Goal: Find specific page/section: Find specific page/section

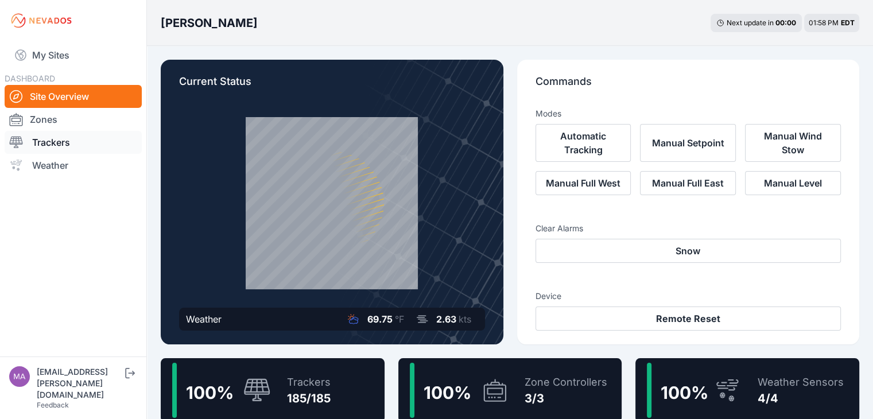
click at [53, 143] on link "Trackers" at bounding box center [73, 142] width 137 height 23
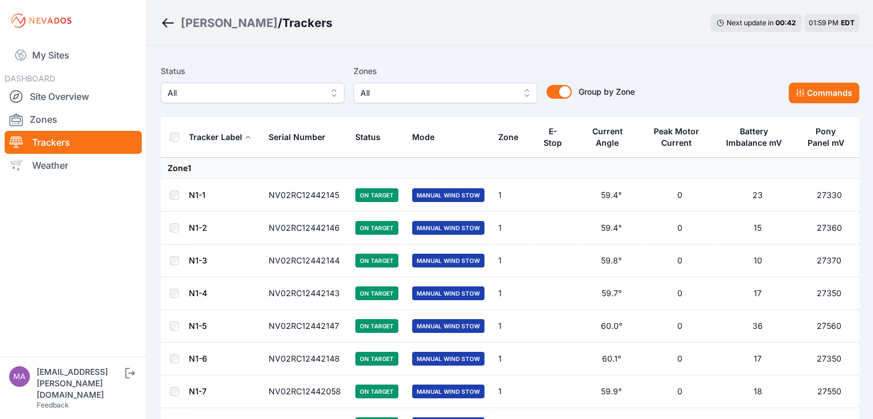
click at [198, 196] on link "N1-1" at bounding box center [197, 195] width 17 height 10
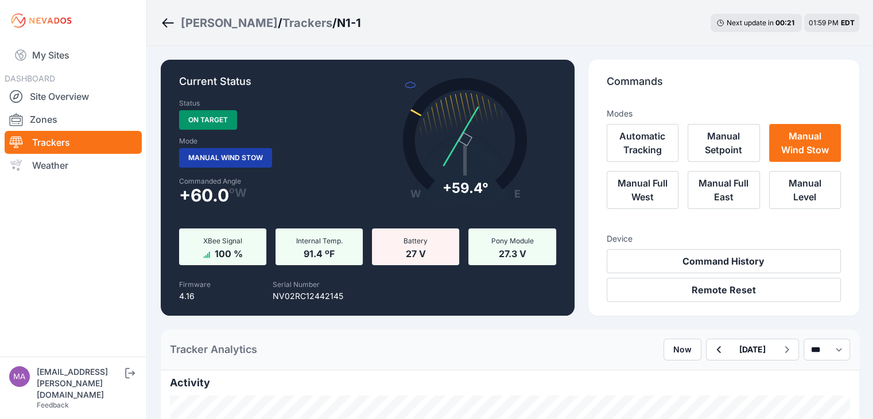
click at [169, 24] on icon "Breadcrumb" at bounding box center [167, 22] width 11 height 1
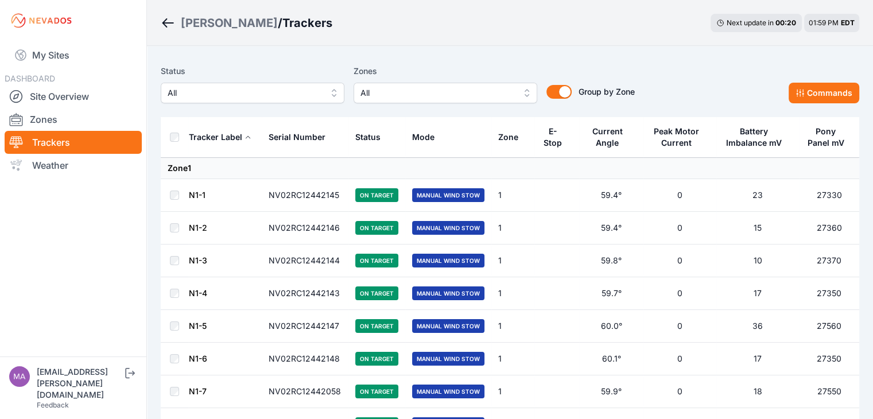
click at [195, 25] on div "[PERSON_NAME]" at bounding box center [229, 23] width 97 height 16
